Goal: Task Accomplishment & Management: Use online tool/utility

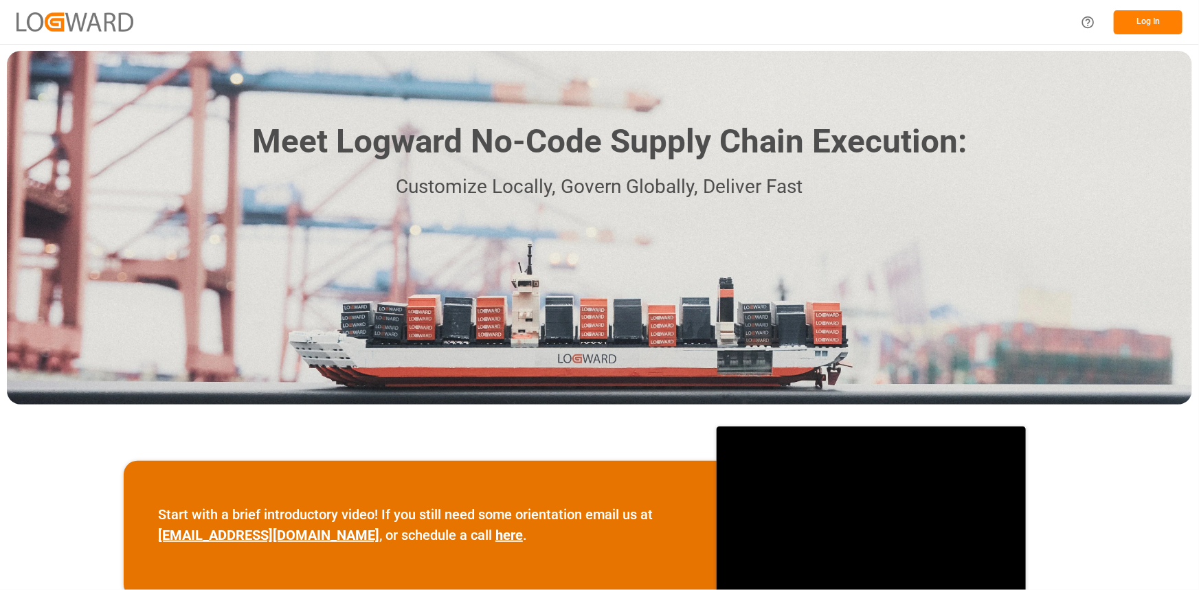
click at [1124, 20] on button "Log In" at bounding box center [1147, 22] width 69 height 24
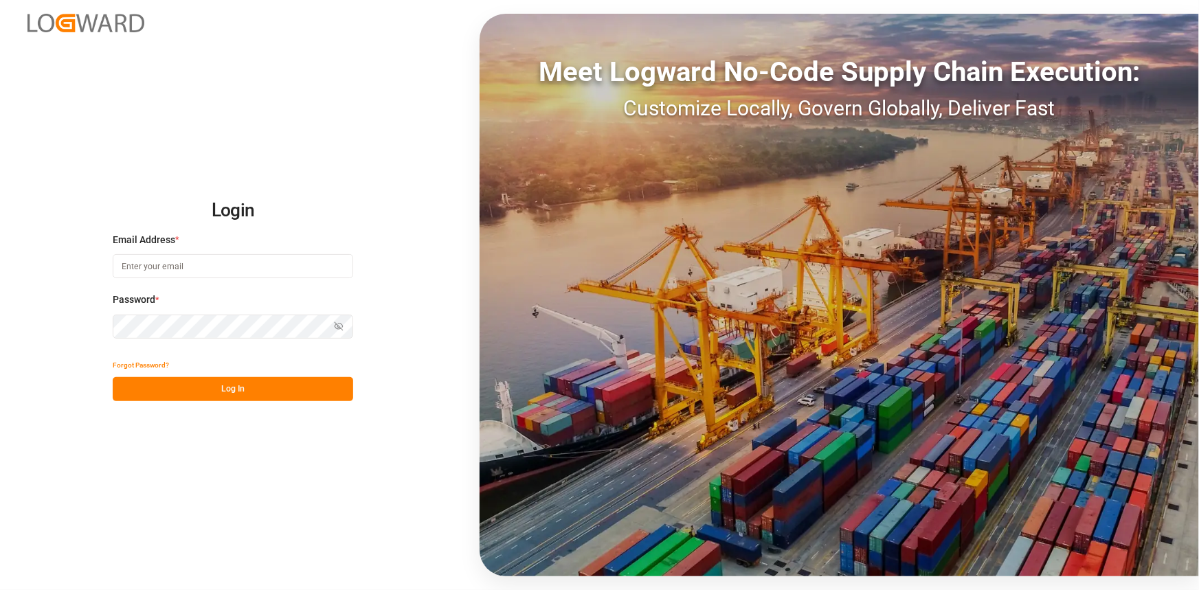
type input "[EMAIL_ADDRESS][DOMAIN_NAME]"
click at [203, 392] on button "Log In" at bounding box center [233, 389] width 240 height 24
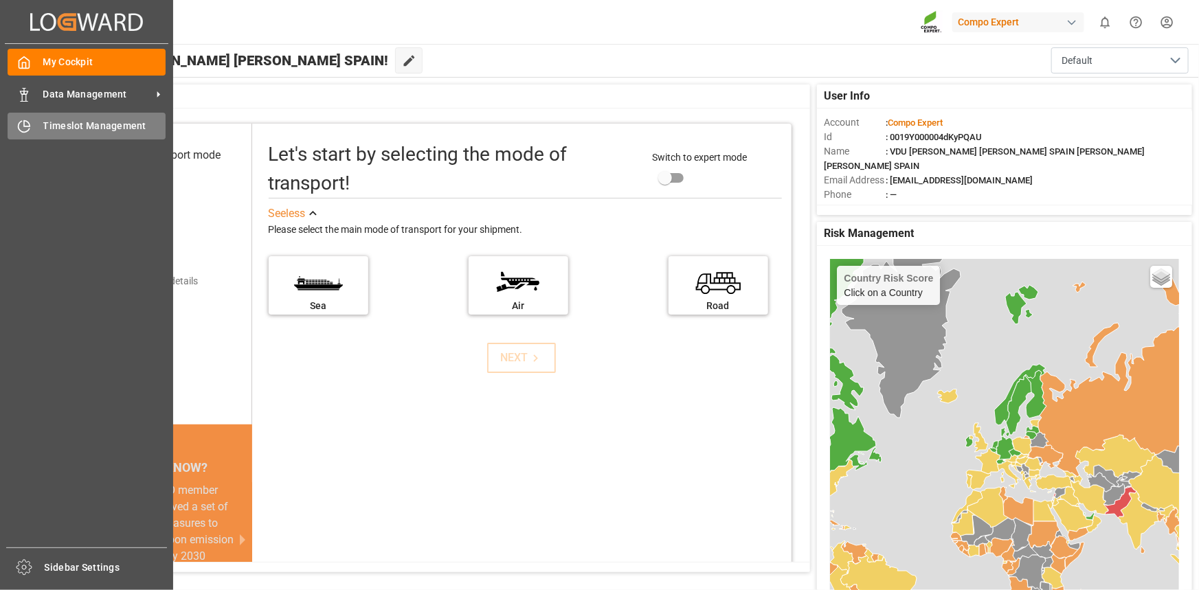
click at [65, 113] on div "Timeslot Management Timeslot Management" at bounding box center [87, 126] width 158 height 27
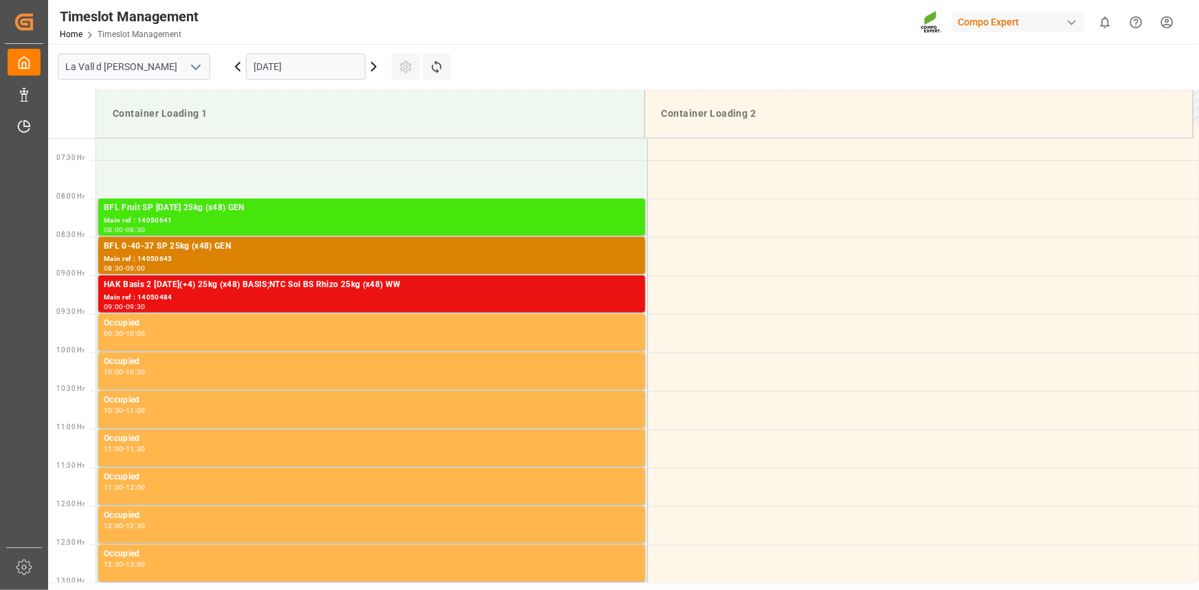
scroll to position [562, 0]
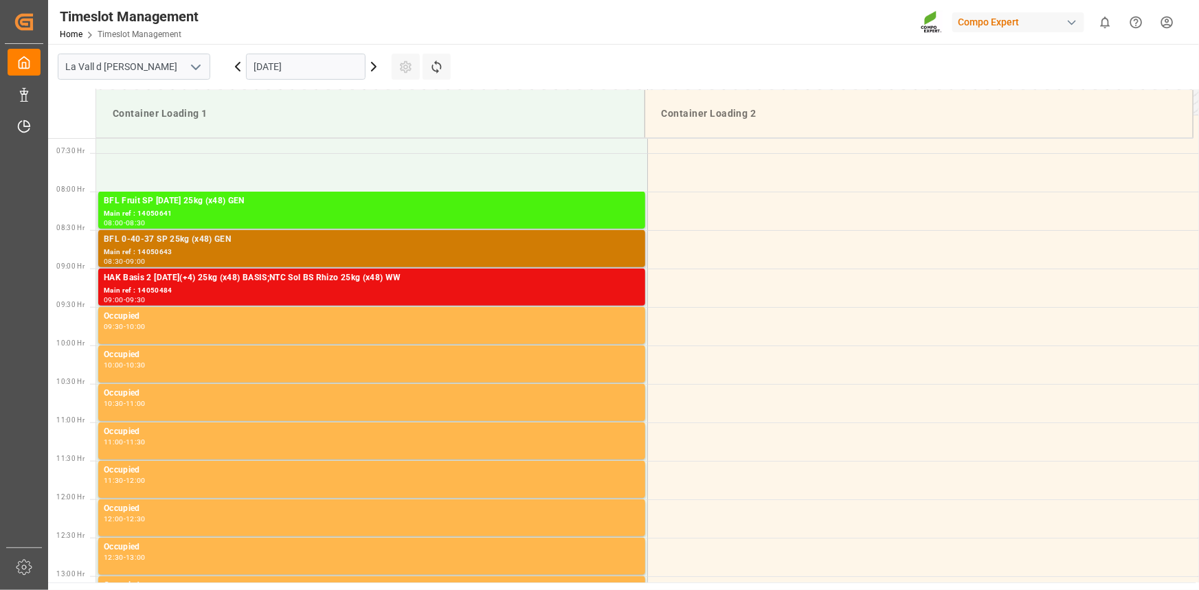
click at [189, 249] on div "Main ref : 14050643" at bounding box center [372, 253] width 536 height 12
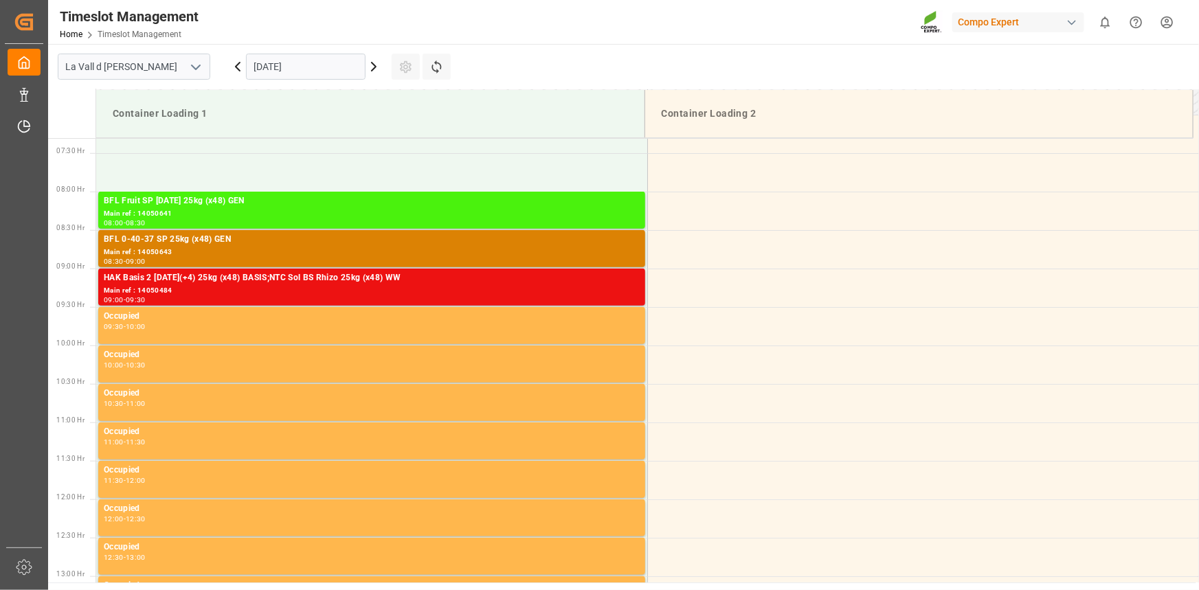
click at [210, 214] on div "Main ref : 14050641" at bounding box center [372, 214] width 536 height 12
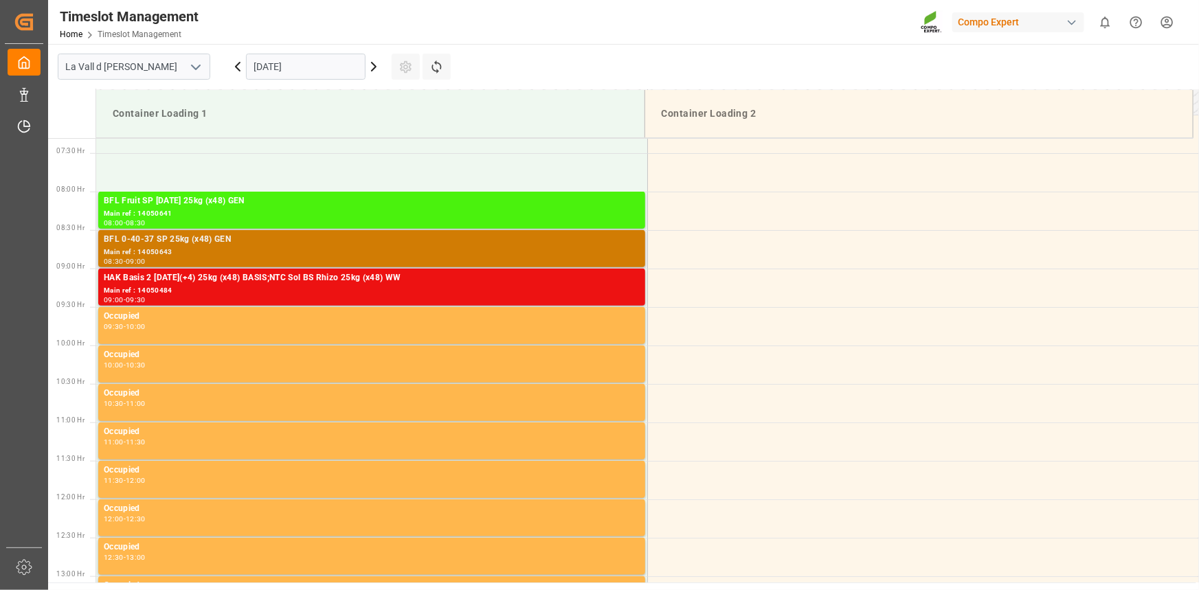
click at [223, 242] on div "BFL 0-40-37 SP 25kg (x48) GEN" at bounding box center [372, 240] width 536 height 14
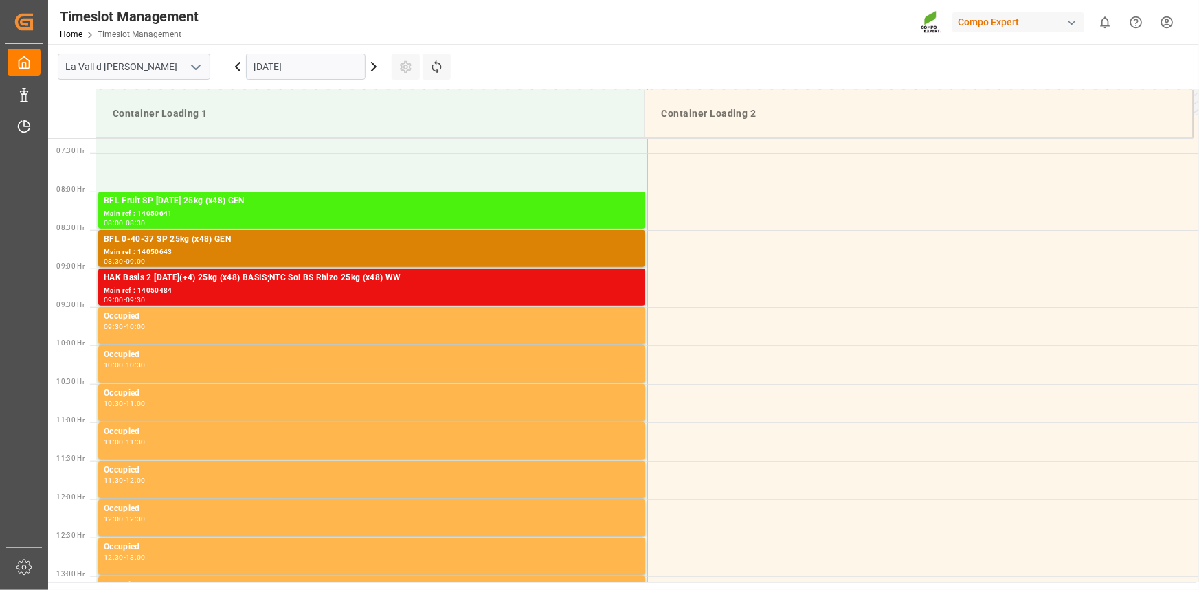
click at [227, 208] on div "Main ref : 14050641" at bounding box center [372, 214] width 536 height 12
click at [227, 233] on div "BFL 0-40-37 SP 25kg (x48) GEN" at bounding box center [372, 240] width 536 height 14
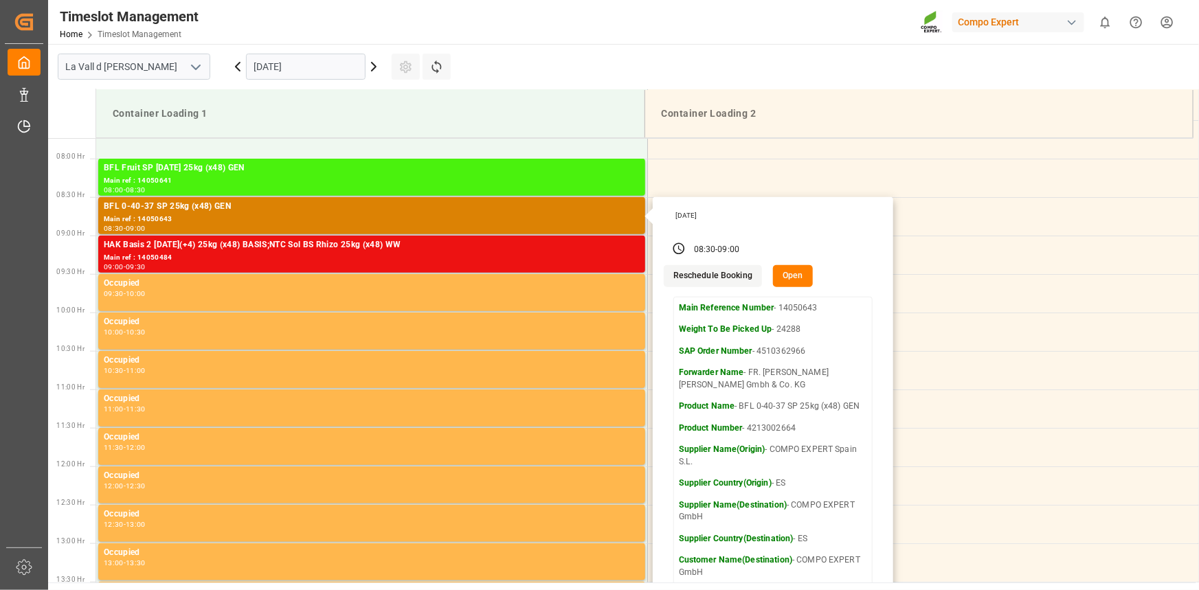
scroll to position [499, 0]
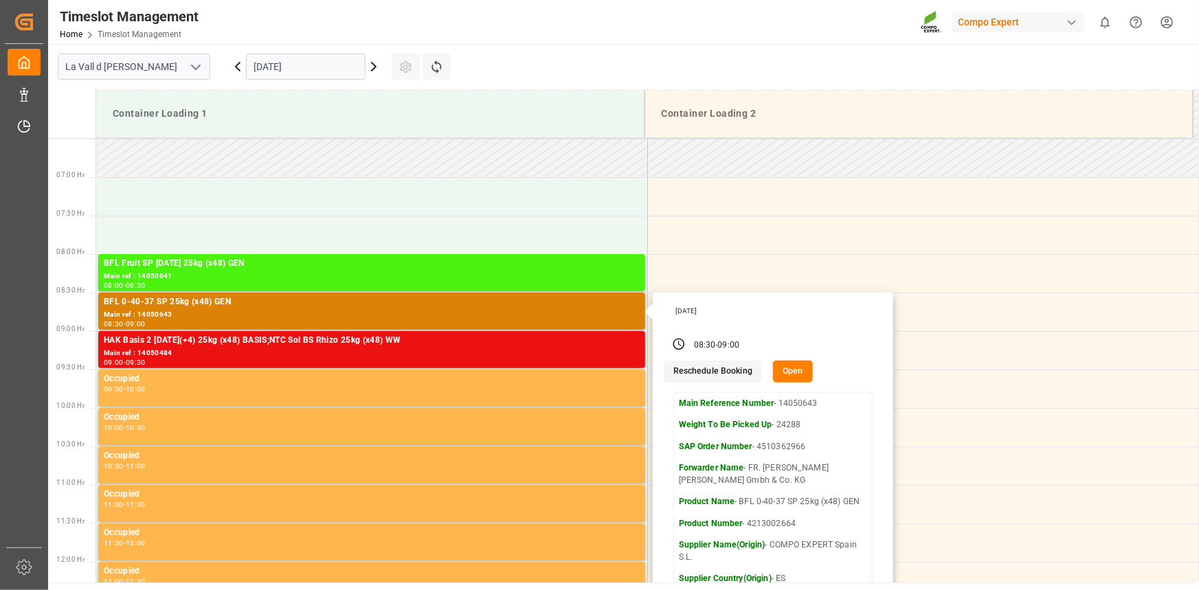
click at [611, 49] on main "[GEOGRAPHIC_DATA] [DATE] Settings Refresh Time Slots Container Loading 1 Contai…" at bounding box center [622, 313] width 1148 height 538
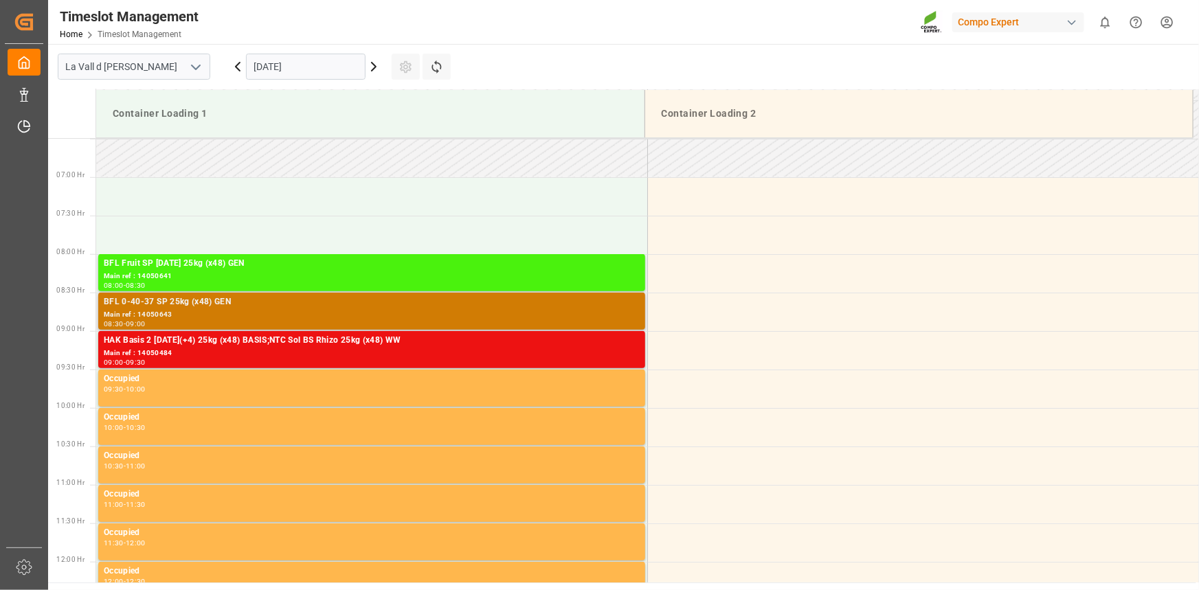
click at [266, 311] on div "Main ref : 14050643" at bounding box center [372, 315] width 536 height 12
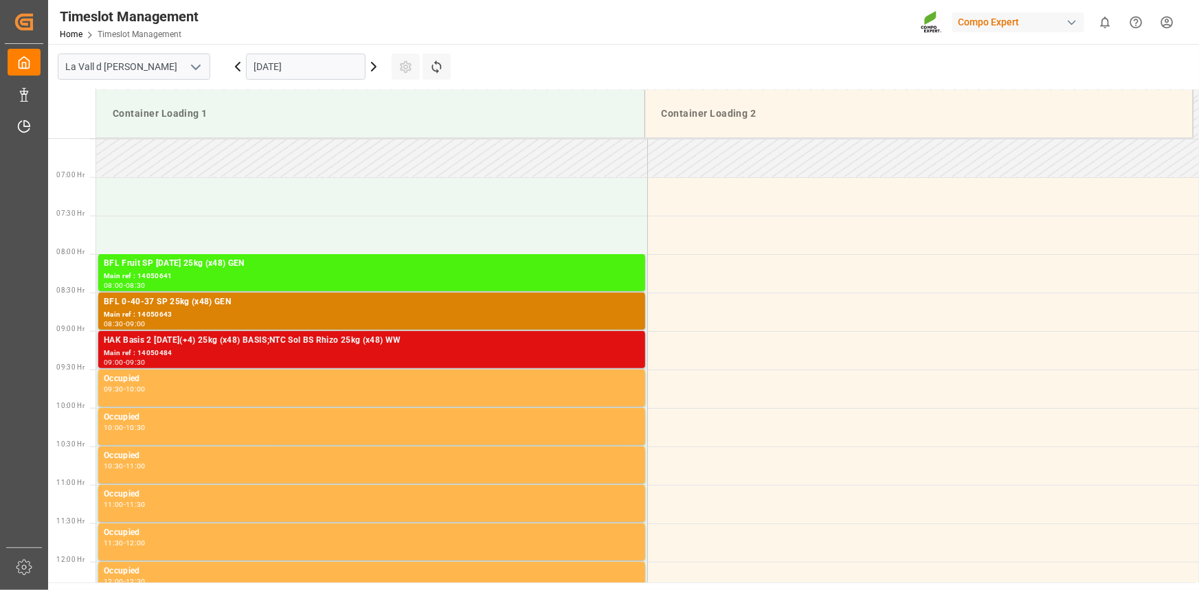
click at [209, 354] on div "Main ref : 14050484" at bounding box center [372, 354] width 536 height 12
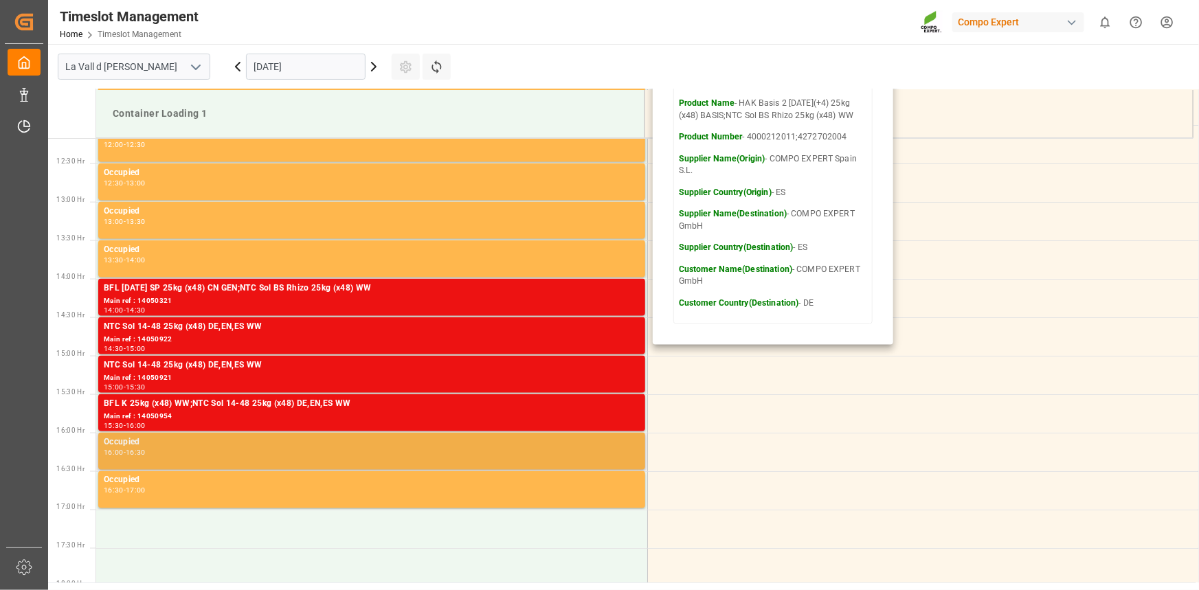
scroll to position [999, 0]
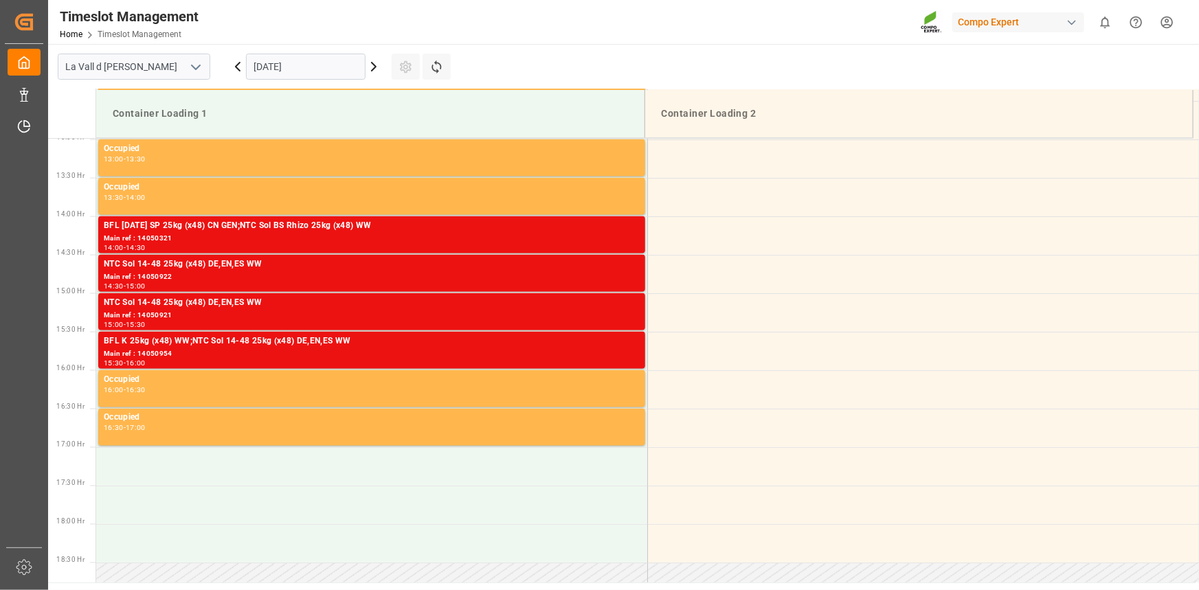
click at [500, 240] on div "Main ref : 14050321" at bounding box center [372, 239] width 536 height 12
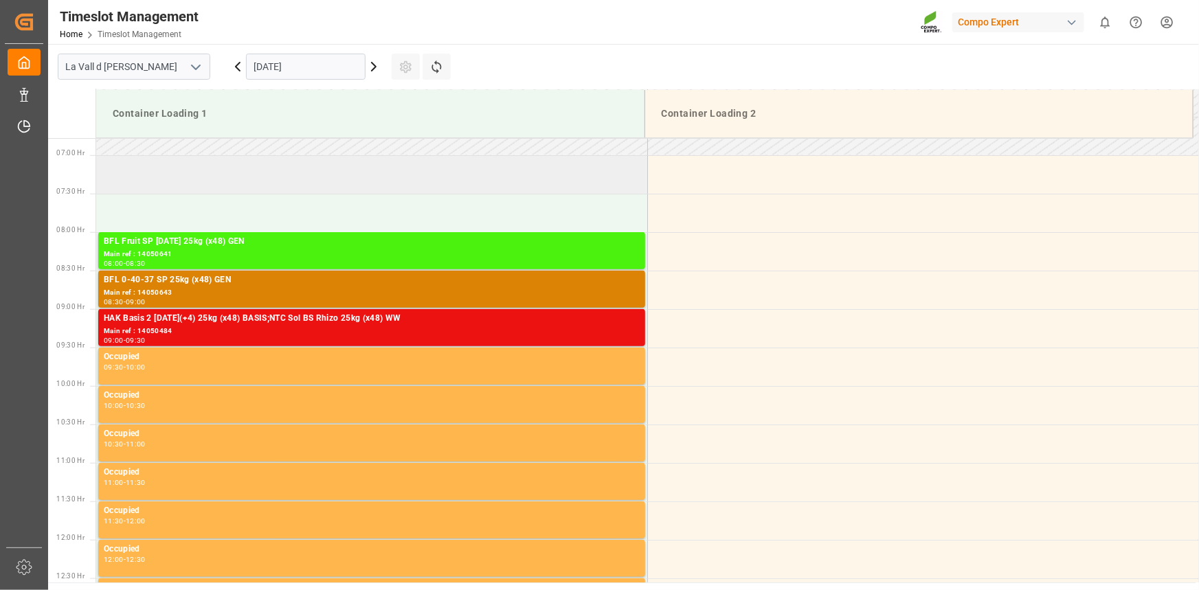
scroll to position [499, 0]
